Goal: Task Accomplishment & Management: Complete application form

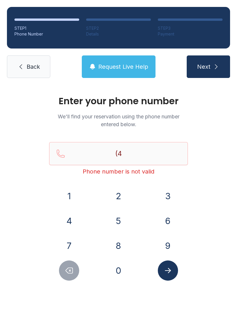
click at [69, 232] on div "1 2 3 4 5 6 7 8 9 0" at bounding box center [118, 233] width 139 height 95
click at [117, 273] on button "0" at bounding box center [118, 271] width 20 height 20
click at [73, 222] on button "4" at bounding box center [69, 221] width 20 height 20
click at [77, 275] on button "Delete number" at bounding box center [69, 271] width 20 height 20
click at [69, 245] on button "7" at bounding box center [69, 246] width 20 height 20
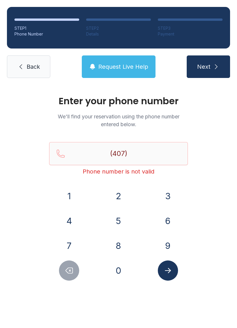
click at [69, 217] on button "4" at bounding box center [69, 221] width 20 height 20
click at [169, 215] on button "6" at bounding box center [168, 221] width 20 height 20
click at [120, 244] on button "8" at bounding box center [118, 246] width 20 height 20
click at [76, 249] on button "7" at bounding box center [69, 246] width 20 height 20
click at [120, 277] on button "0" at bounding box center [118, 271] width 20 height 20
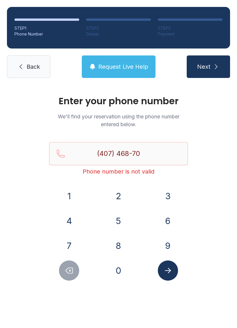
click at [69, 200] on button "1" at bounding box center [69, 196] width 20 height 20
click at [167, 198] on button "3" at bounding box center [168, 196] width 20 height 20
click at [211, 67] on button "Next" at bounding box center [208, 67] width 43 height 23
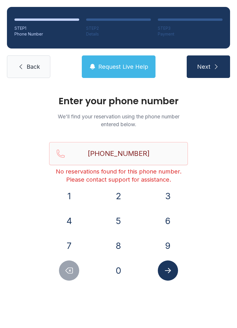
click at [69, 278] on button "Delete number" at bounding box center [69, 271] width 20 height 20
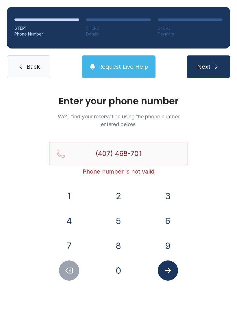
click at [69, 278] on button "Delete number" at bounding box center [69, 271] width 20 height 20
click at [67, 269] on icon "Delete number" at bounding box center [69, 271] width 9 height 9
click at [69, 275] on button "Delete number" at bounding box center [69, 271] width 20 height 20
click at [69, 275] on icon "Delete number" at bounding box center [69, 271] width 9 height 9
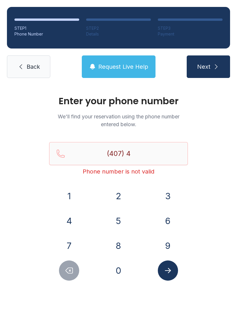
click at [71, 271] on icon "Delete number" at bounding box center [69, 271] width 9 height 9
click at [64, 265] on button "Delete number" at bounding box center [69, 271] width 20 height 20
type input "(4"
click at [64, 265] on button "Delete number" at bounding box center [69, 271] width 20 height 20
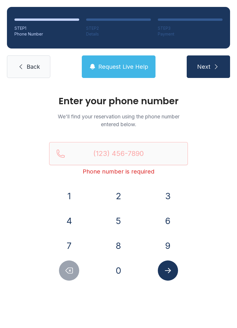
click at [62, 261] on div at bounding box center [69, 271] width 40 height 20
